Goal: Find specific page/section: Find specific page/section

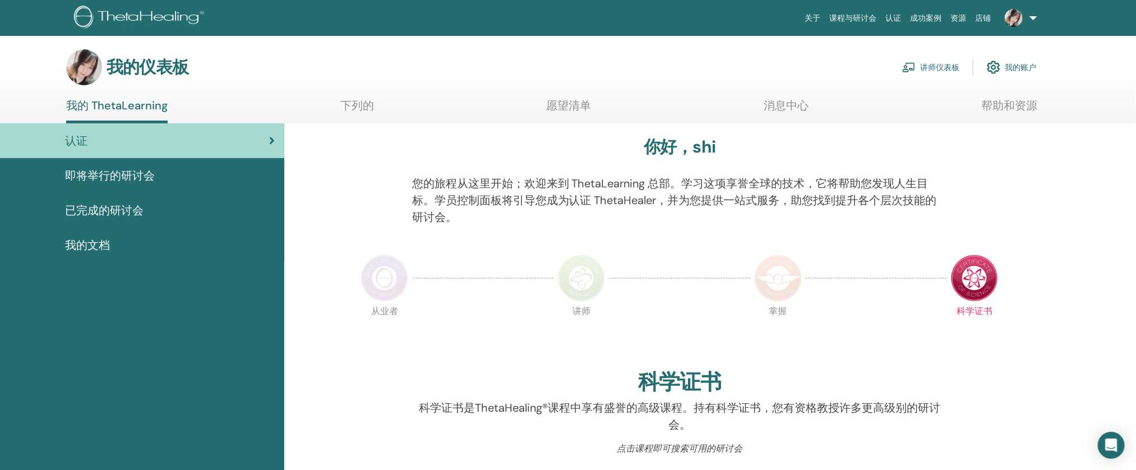
click at [935, 73] on link "讲师仪表板" at bounding box center [931, 67] width 57 height 25
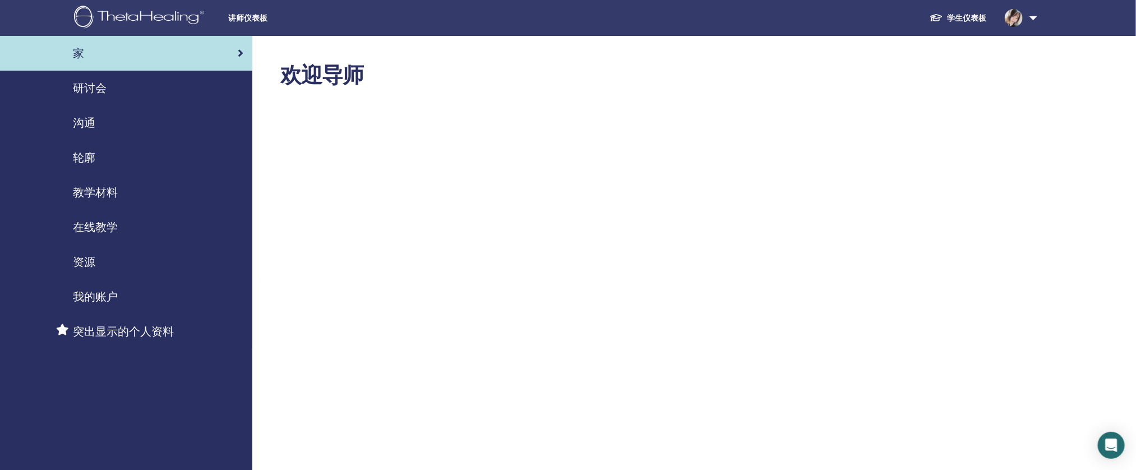
click at [124, 113] on link "沟通" at bounding box center [126, 122] width 252 height 35
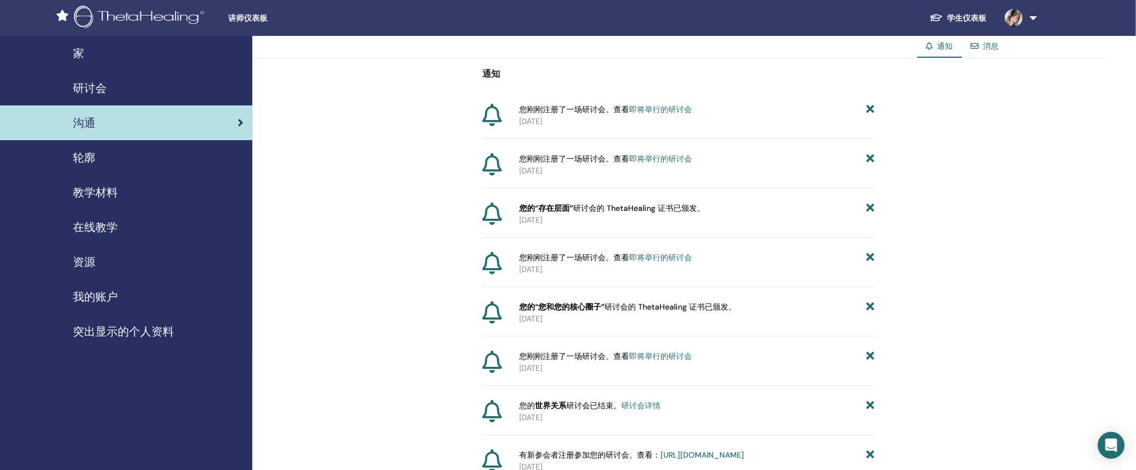
click at [142, 91] on div "研讨会" at bounding box center [126, 88] width 234 height 17
